Goal: Information Seeking & Learning: Learn about a topic

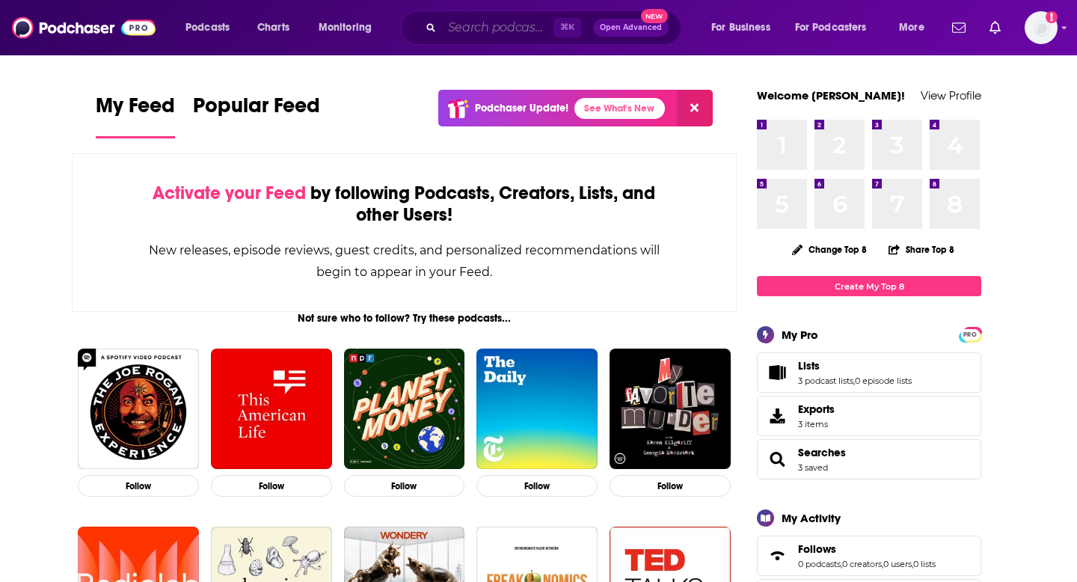
click at [490, 33] on input "Search podcasts, credits, & more..." at bounding box center [497, 28] width 111 height 24
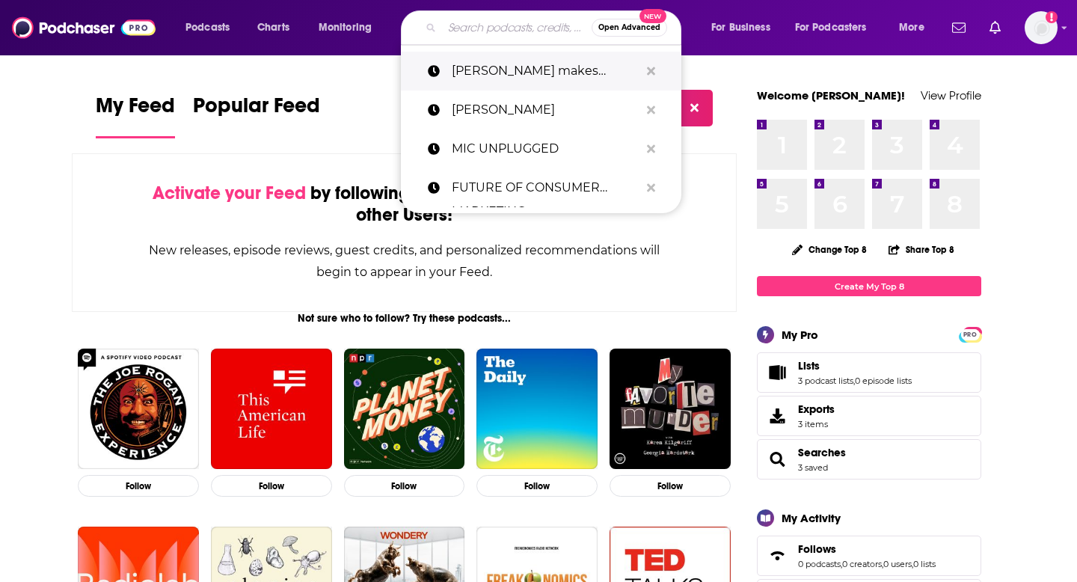
click at [497, 61] on p "[PERSON_NAME] makes money" at bounding box center [546, 71] width 188 height 39
type input "[PERSON_NAME] makes money"
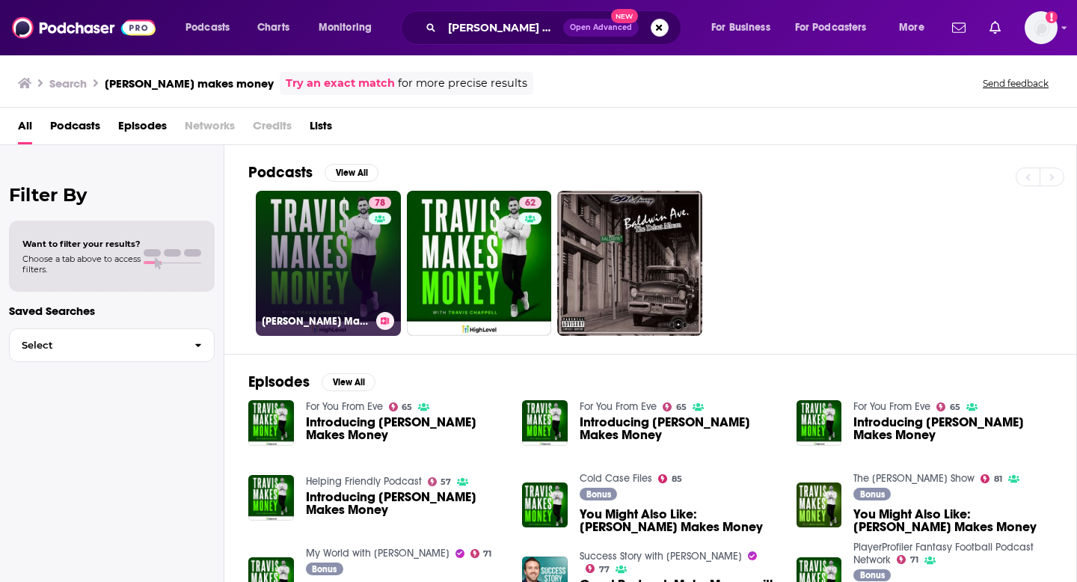
click at [302, 247] on link "78 Travis Makes Money" at bounding box center [328, 263] width 145 height 145
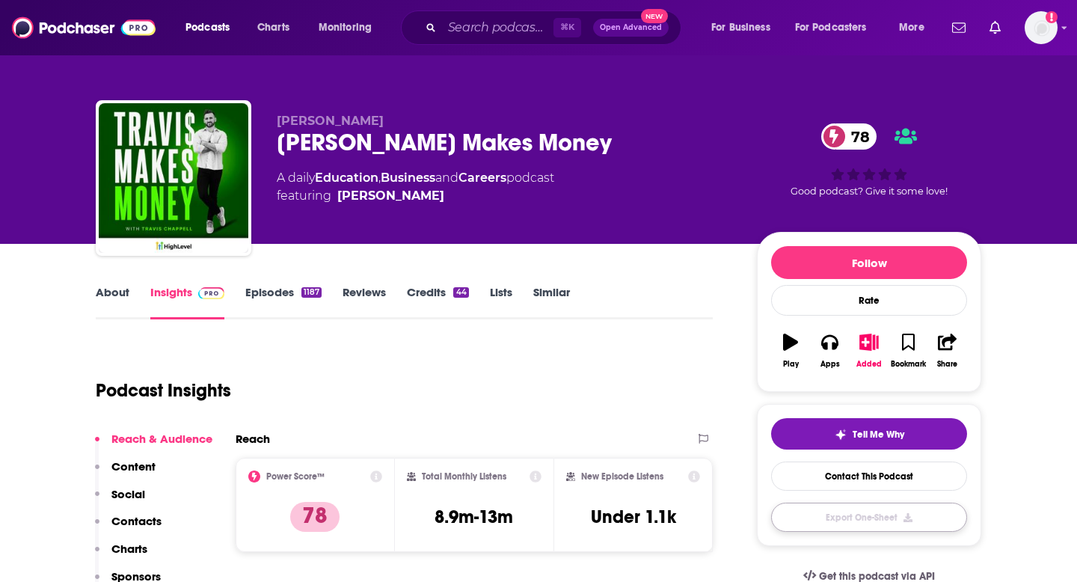
click at [885, 512] on button "Export One-Sheet" at bounding box center [869, 517] width 196 height 29
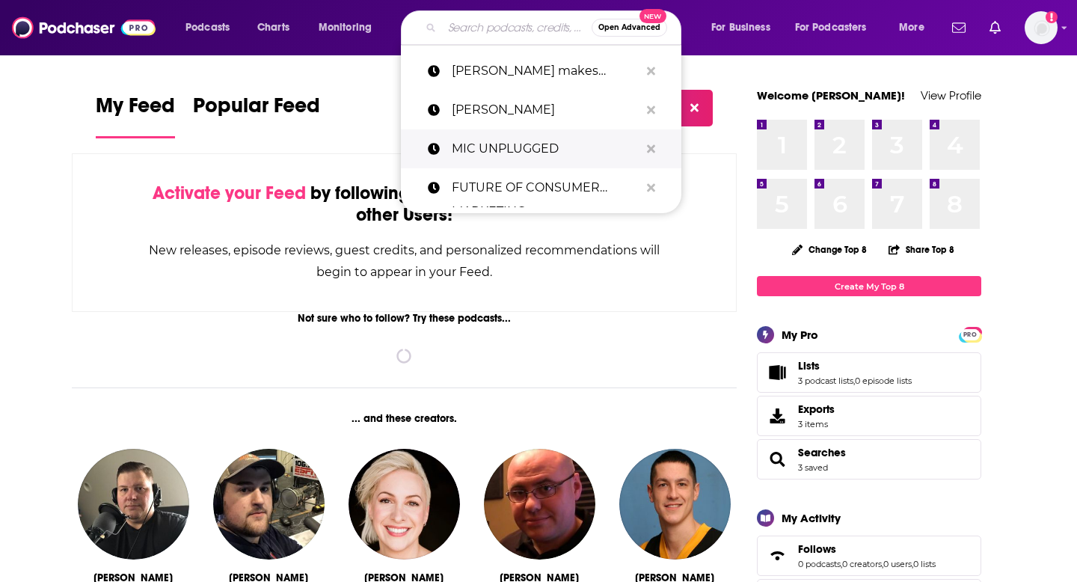
click at [489, 135] on p "MIC UNPLUGGED" at bounding box center [546, 148] width 188 height 39
type input "MIC UNPLUGGED"
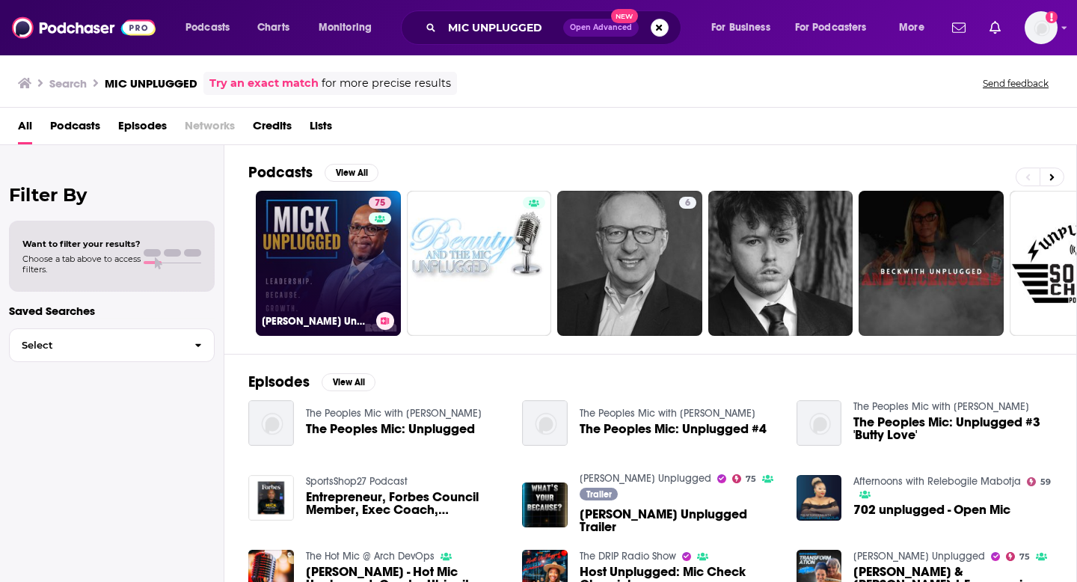
click at [311, 292] on link "75 [PERSON_NAME] Unplugged" at bounding box center [328, 263] width 145 height 145
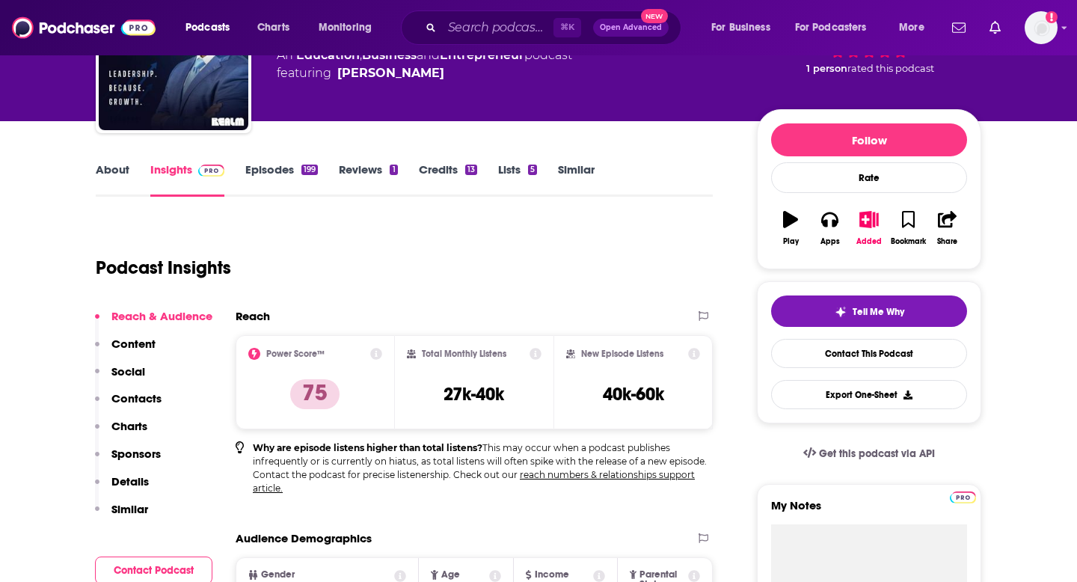
scroll to position [45, 0]
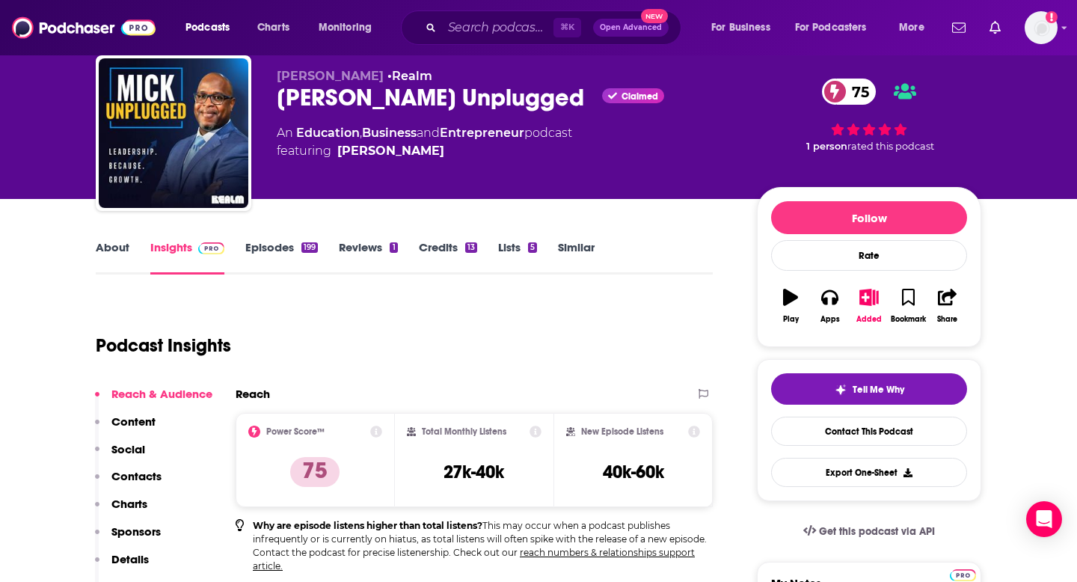
click at [100, 251] on link "About" at bounding box center [113, 257] width 34 height 34
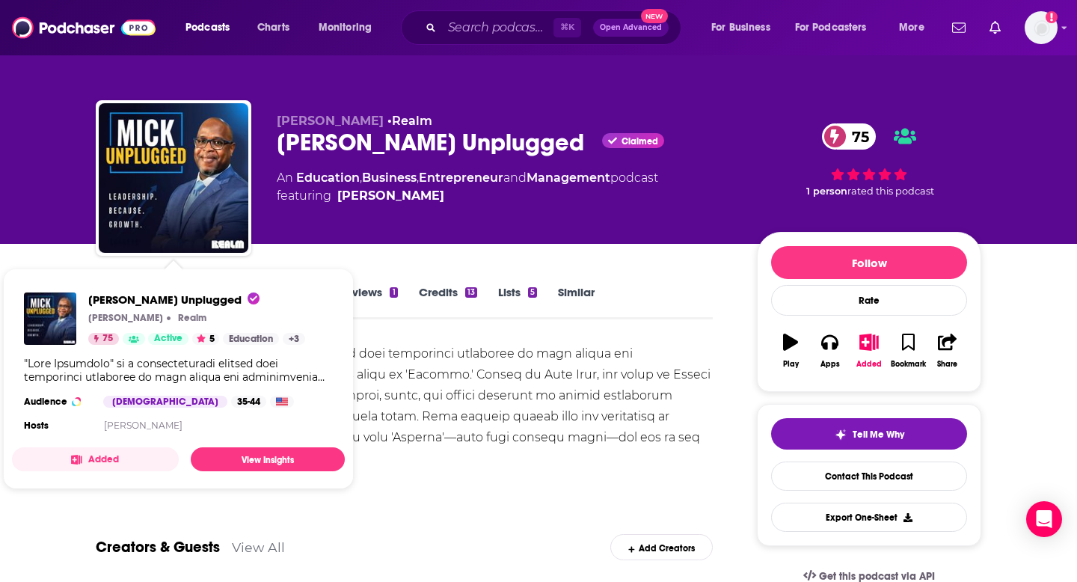
scroll to position [166, 0]
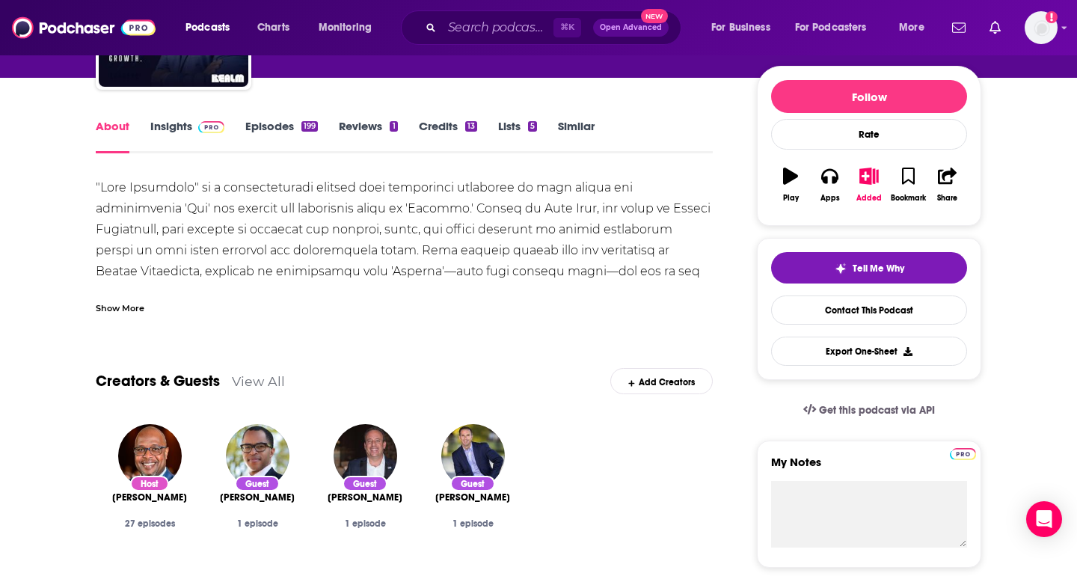
click at [119, 306] on div "Show More" at bounding box center [120, 307] width 49 height 14
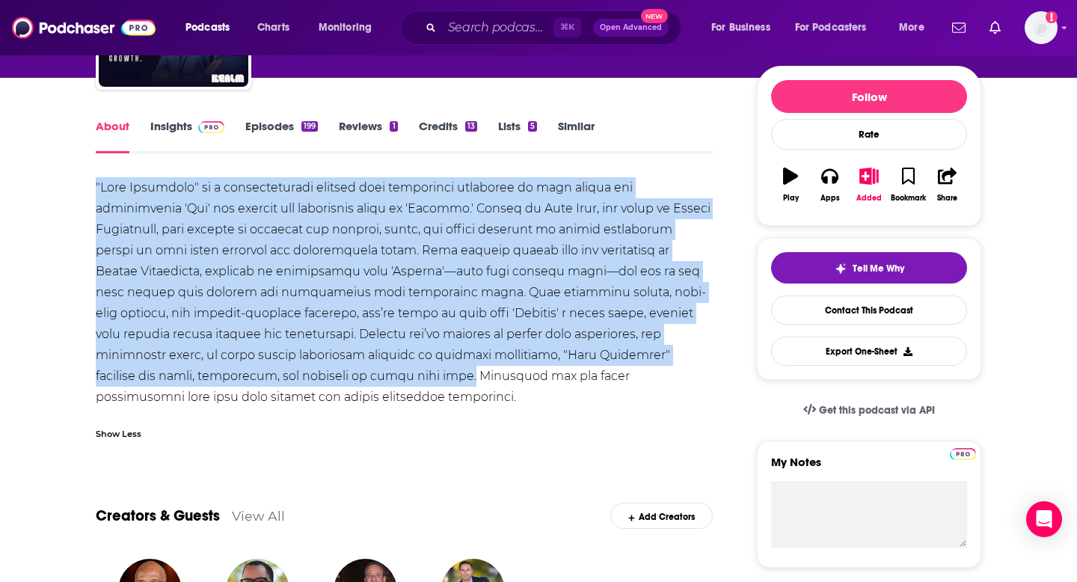
drag, startPoint x: 85, startPoint y: 183, endPoint x: 346, endPoint y: 376, distance: 324.7
copy div ""[PERSON_NAME] Unplugged" is a transformative podcast that challenges listeners…"
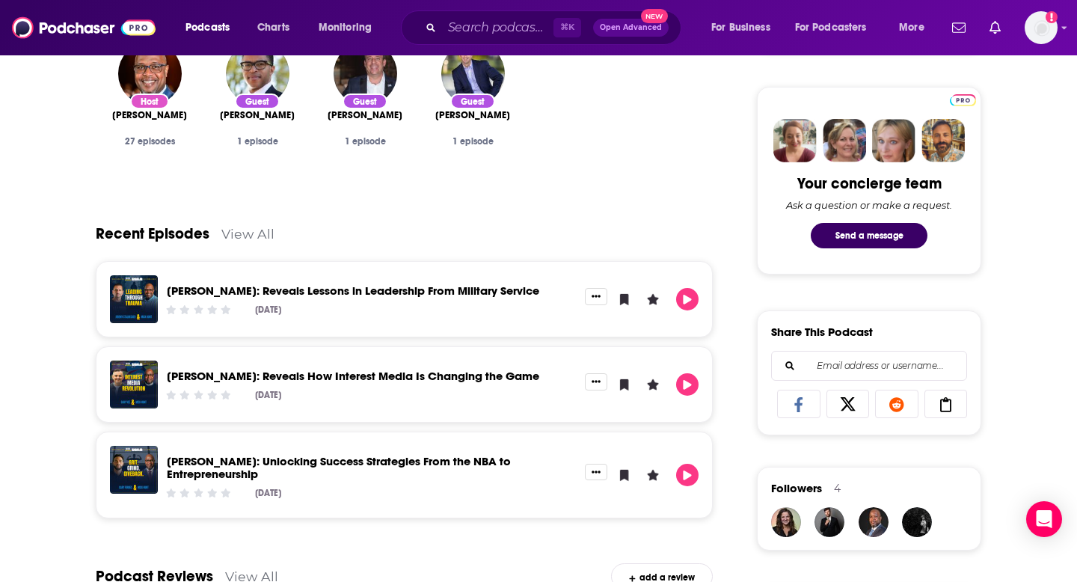
scroll to position [73, 0]
